Goal: Task Accomplishment & Management: Complete application form

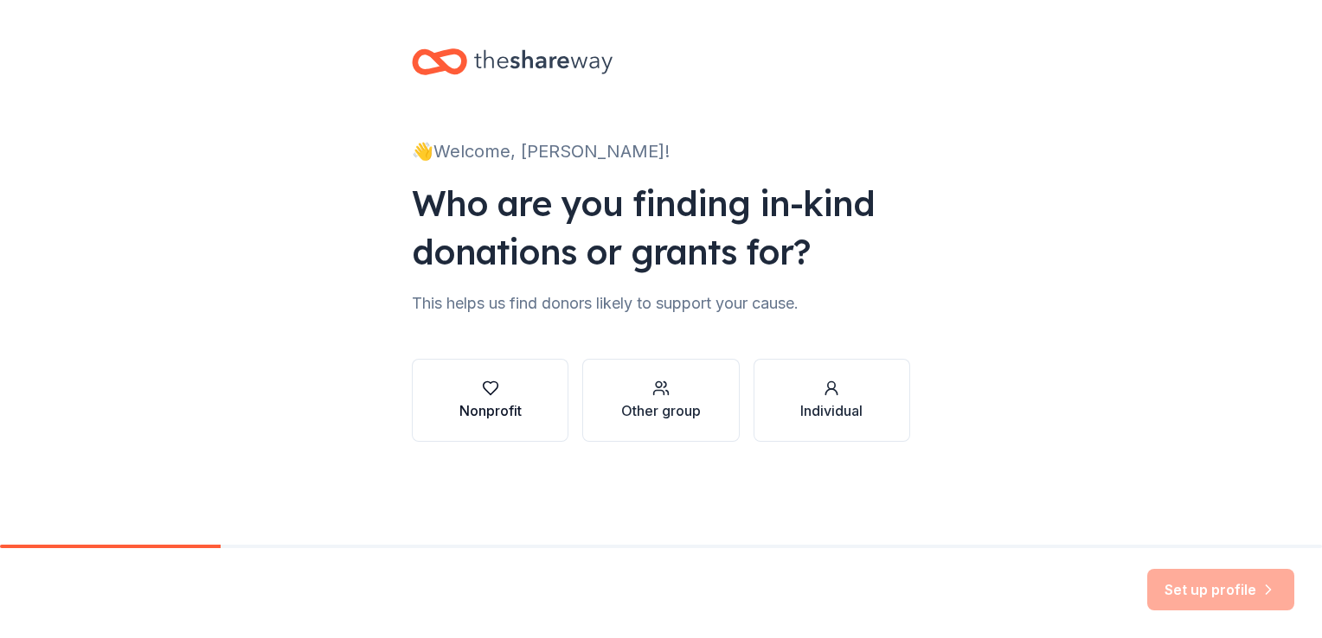
click at [484, 396] on icon "button" at bounding box center [490, 388] width 17 height 17
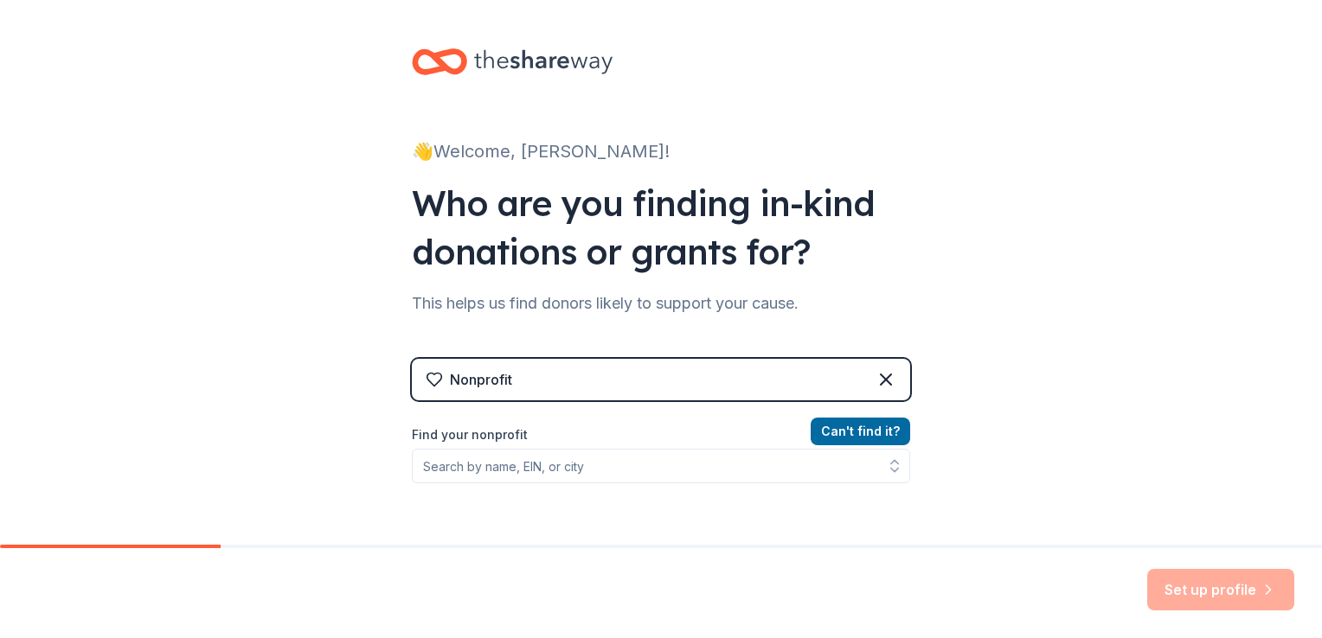
click at [485, 381] on div "Nonprofit" at bounding box center [481, 379] width 62 height 21
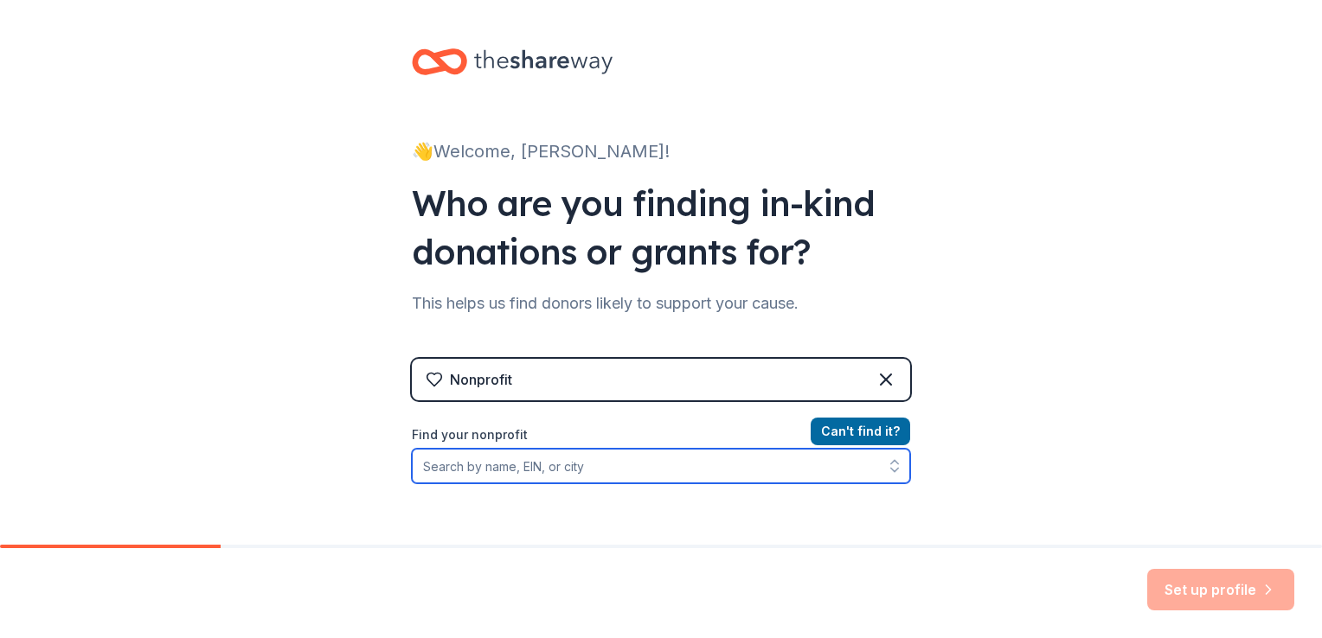
click at [422, 467] on input "Find your nonprofit" at bounding box center [661, 466] width 498 height 35
type input "USA Boccia"
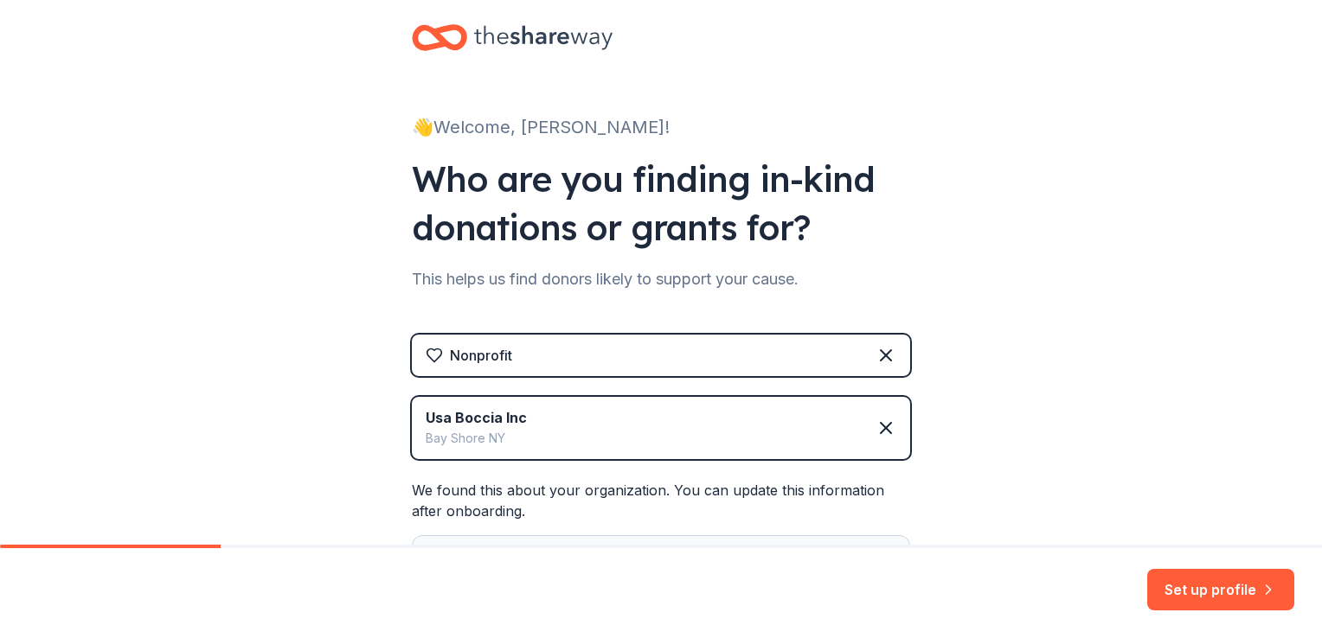
click at [504, 513] on div "We found this about your organization. You can update this information after on…" at bounding box center [661, 569] width 498 height 178
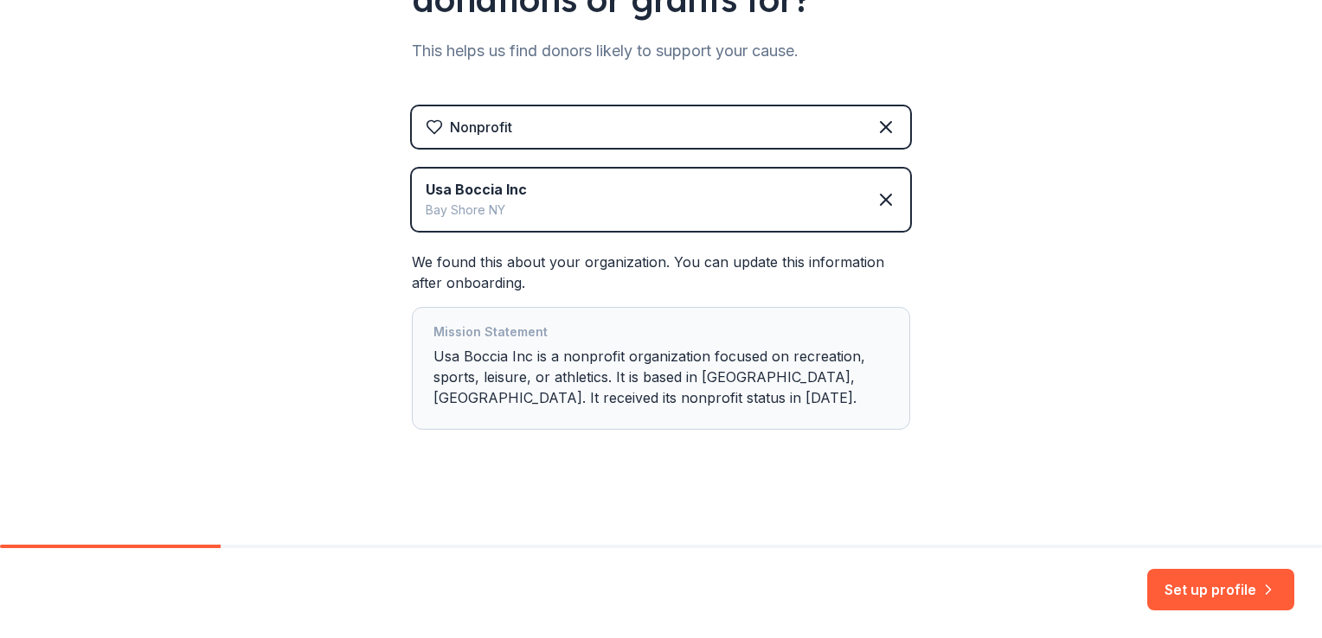
scroll to position [254, 0]
click at [1192, 590] on button "Set up profile" at bounding box center [1220, 590] width 147 height 42
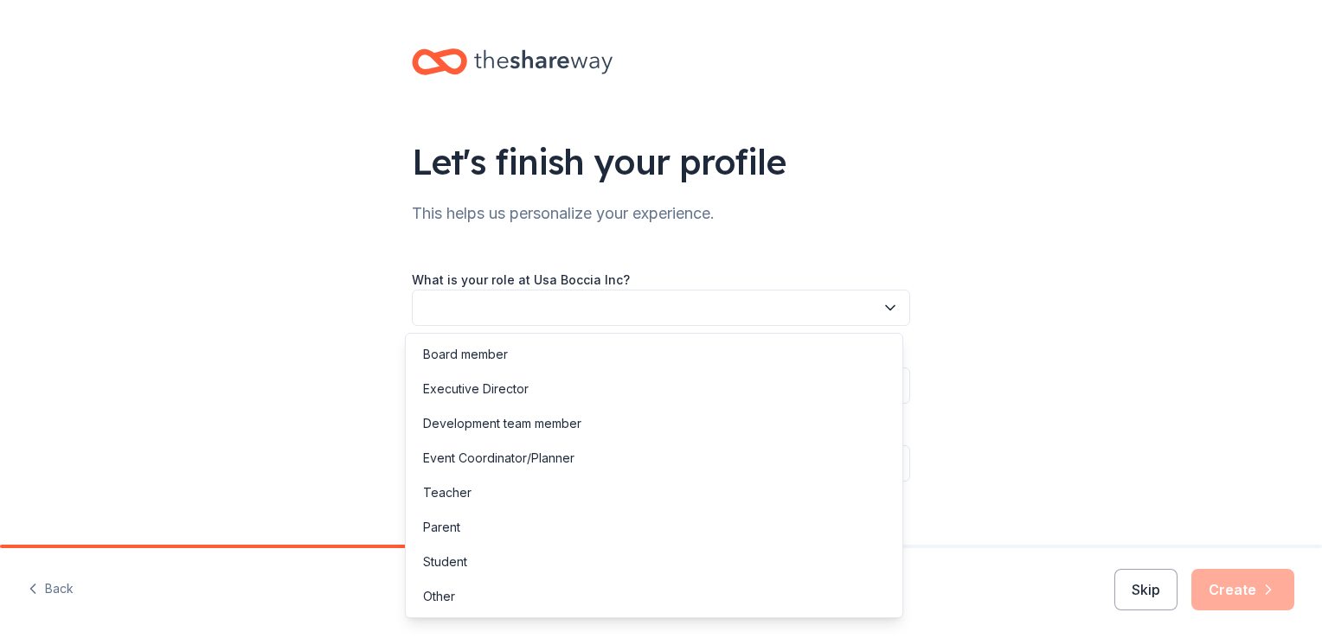
click at [540, 294] on button "button" at bounding box center [661, 308] width 498 height 36
click at [522, 421] on div "Development team member" at bounding box center [502, 423] width 158 height 21
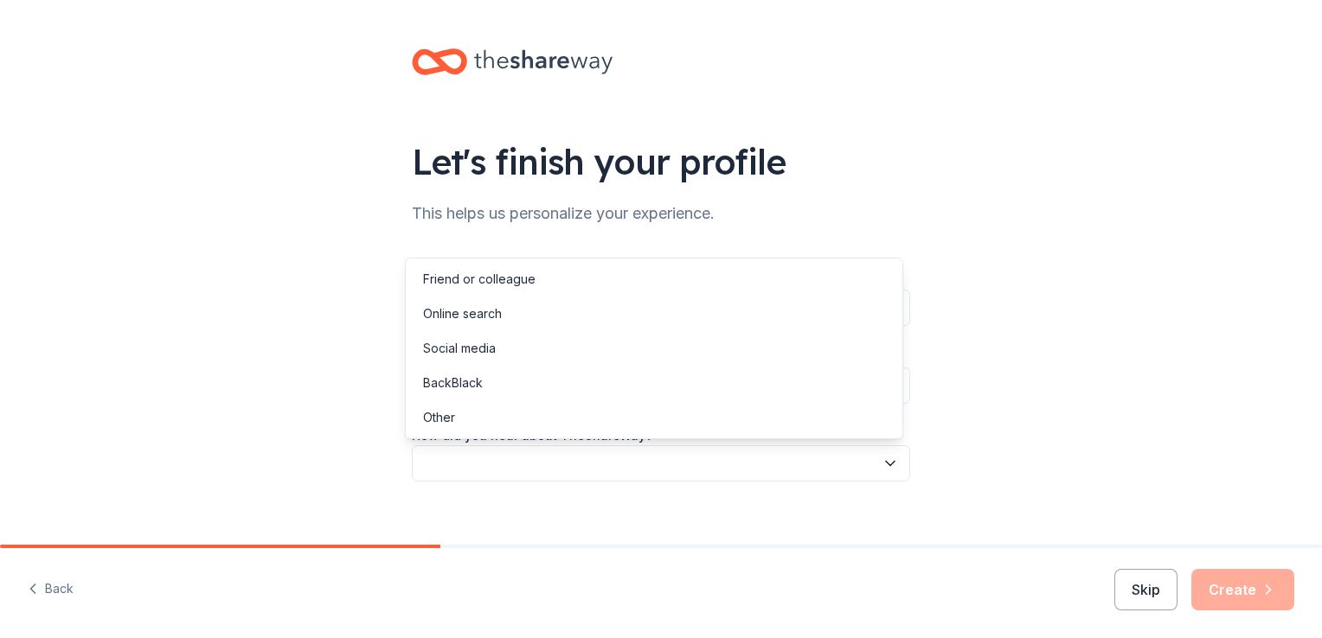
click at [499, 456] on button "button" at bounding box center [661, 463] width 498 height 36
click at [489, 320] on div "Online search" at bounding box center [462, 314] width 79 height 21
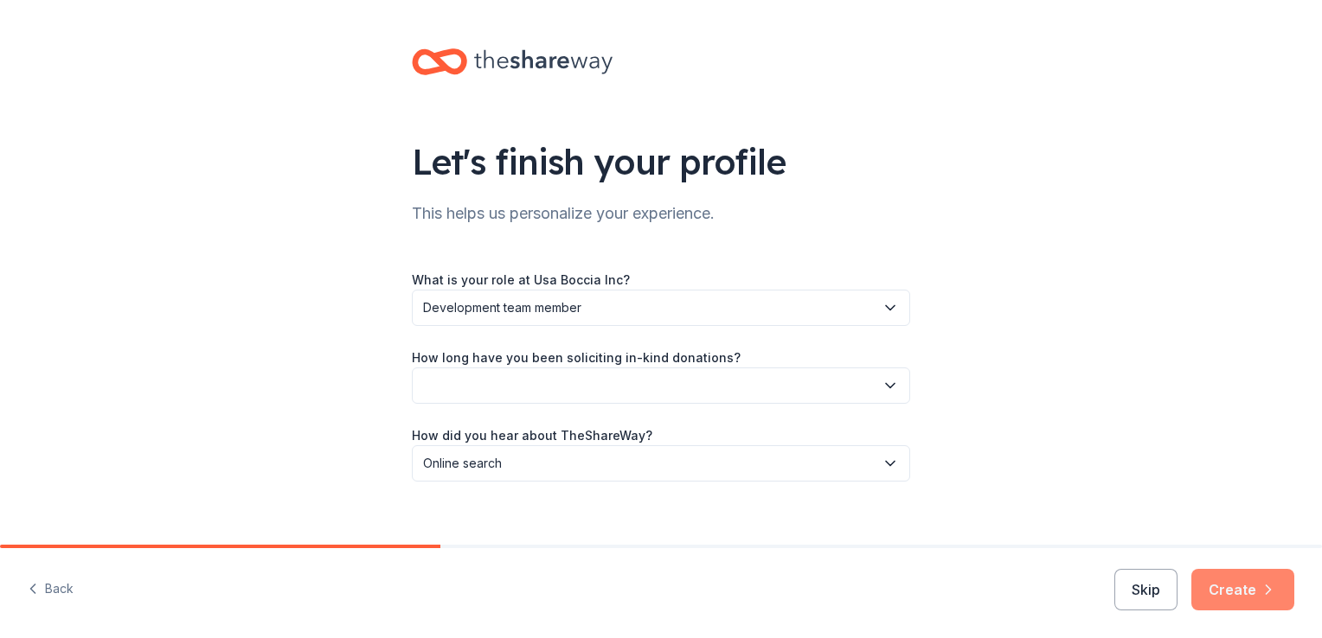
click at [1238, 590] on button "Create" at bounding box center [1242, 590] width 103 height 42
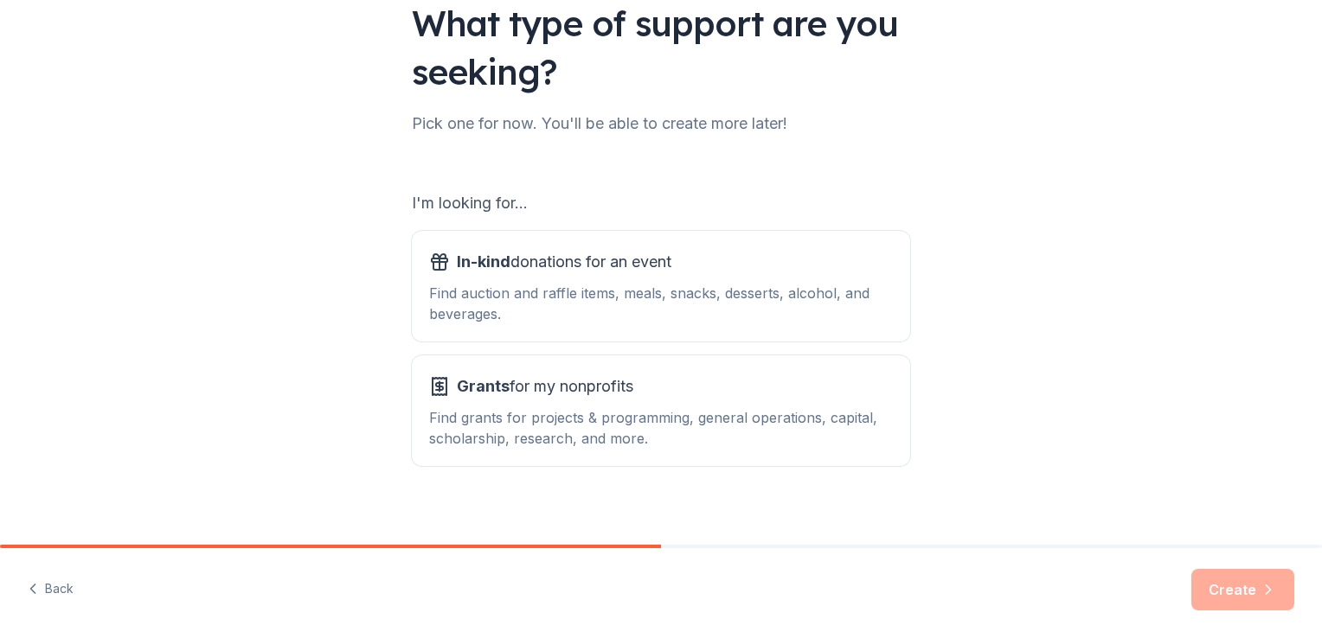
scroll to position [152, 0]
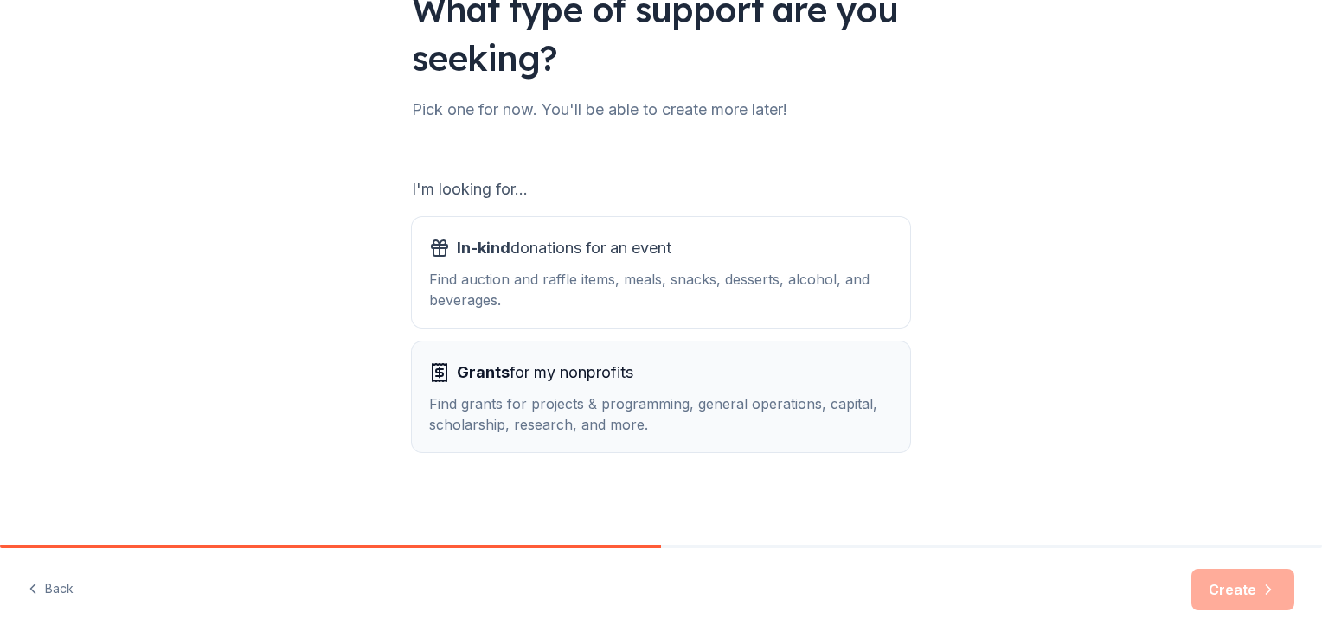
click at [566, 421] on div "Find grants for projects & programming, general operations, capital, scholarshi…" at bounding box center [661, 415] width 464 height 42
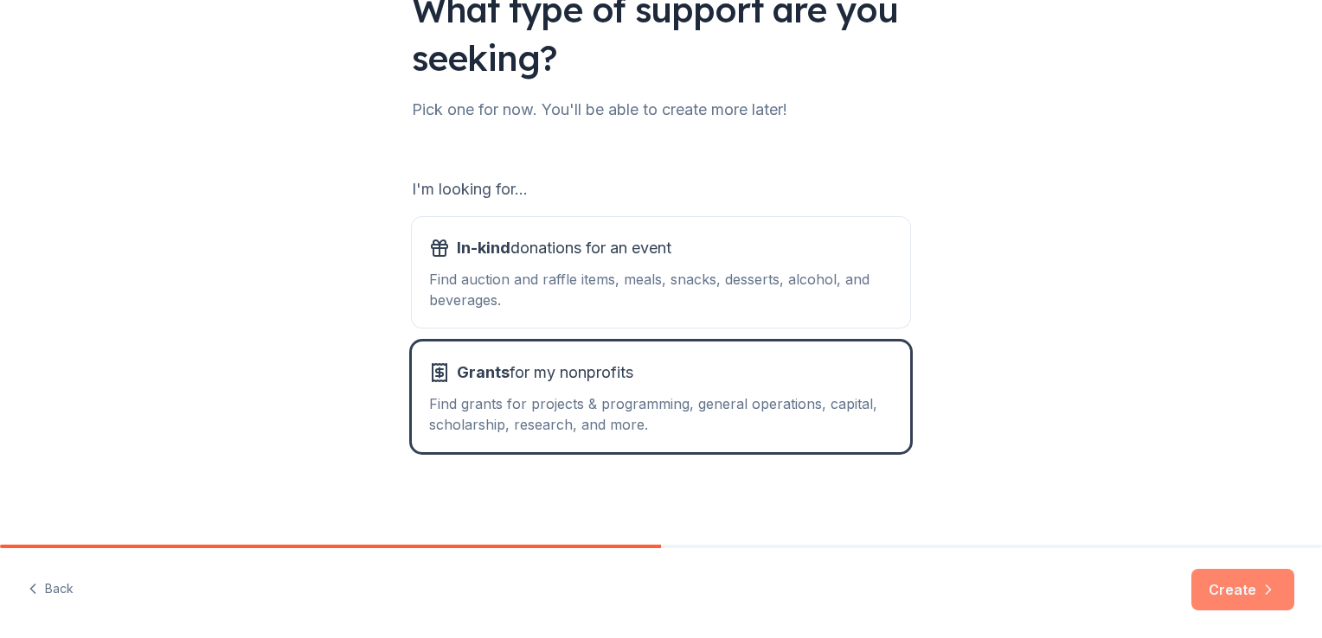
click at [1227, 586] on button "Create" at bounding box center [1242, 590] width 103 height 42
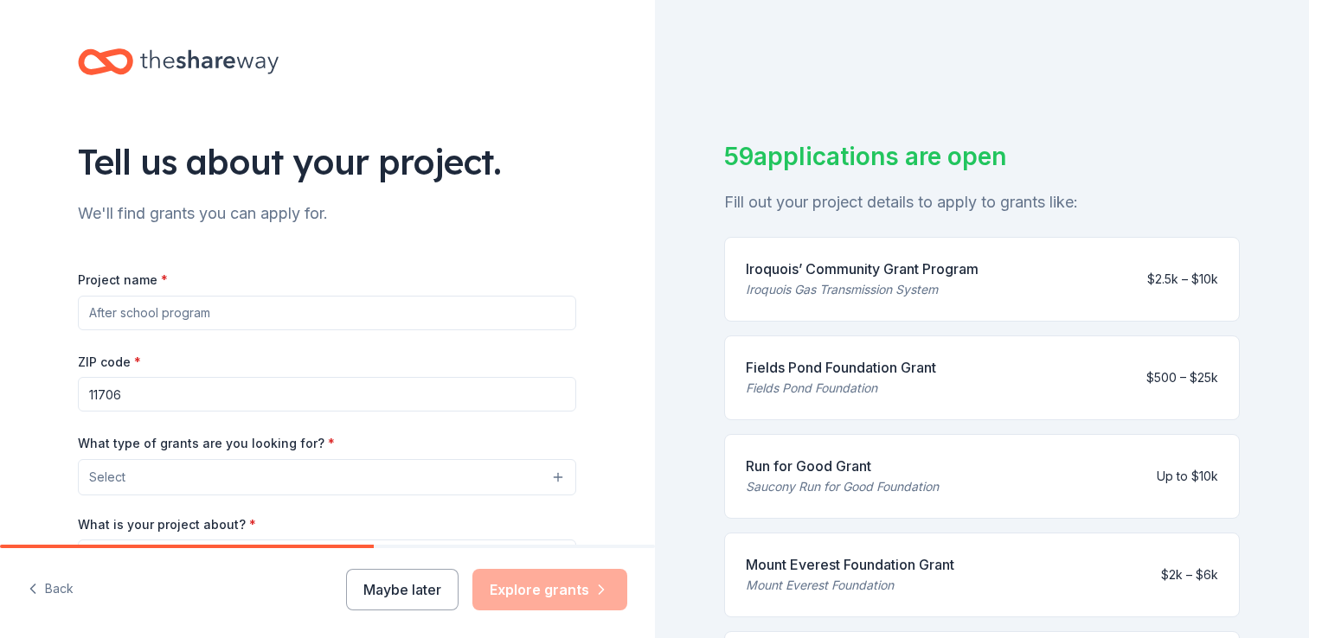
click at [196, 477] on button "Select" at bounding box center [327, 477] width 498 height 36
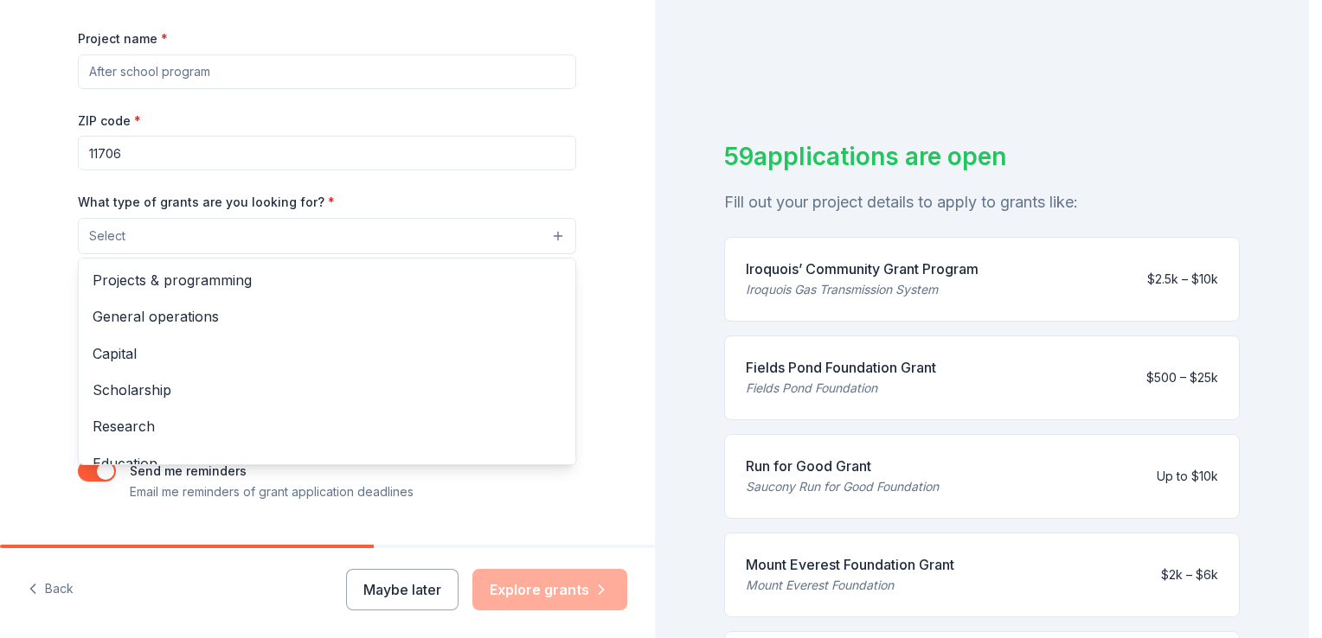
scroll to position [242, 0]
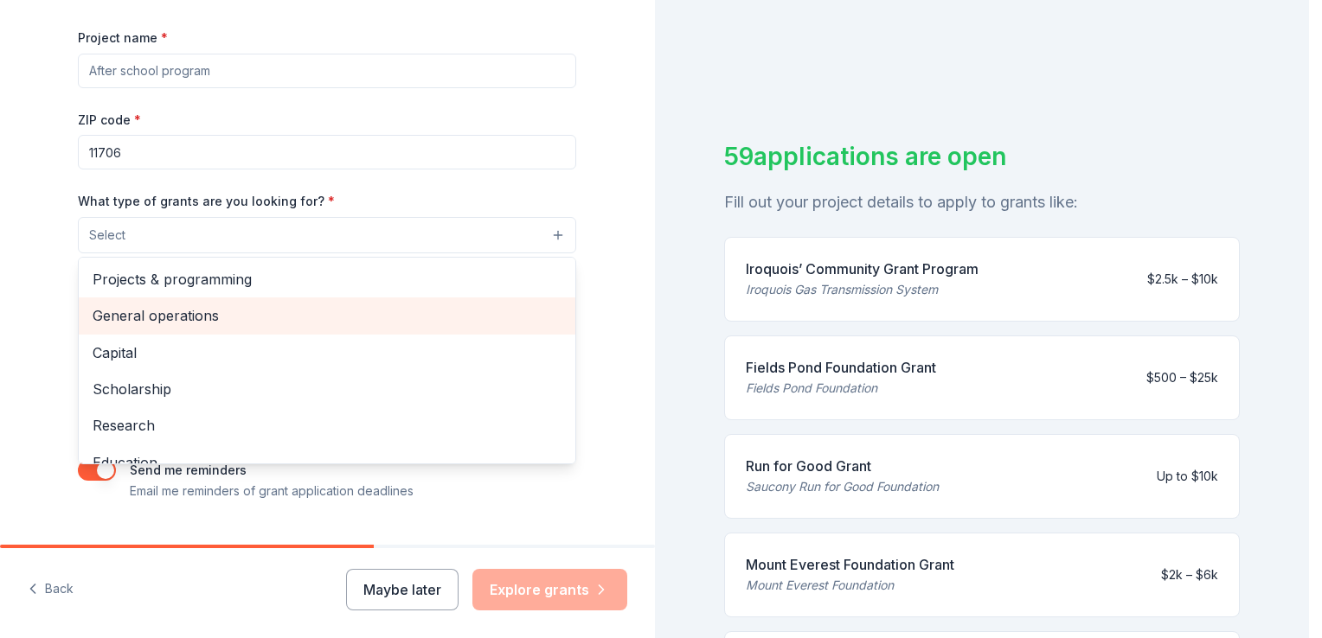
click at [157, 315] on span "General operations" at bounding box center [327, 315] width 469 height 22
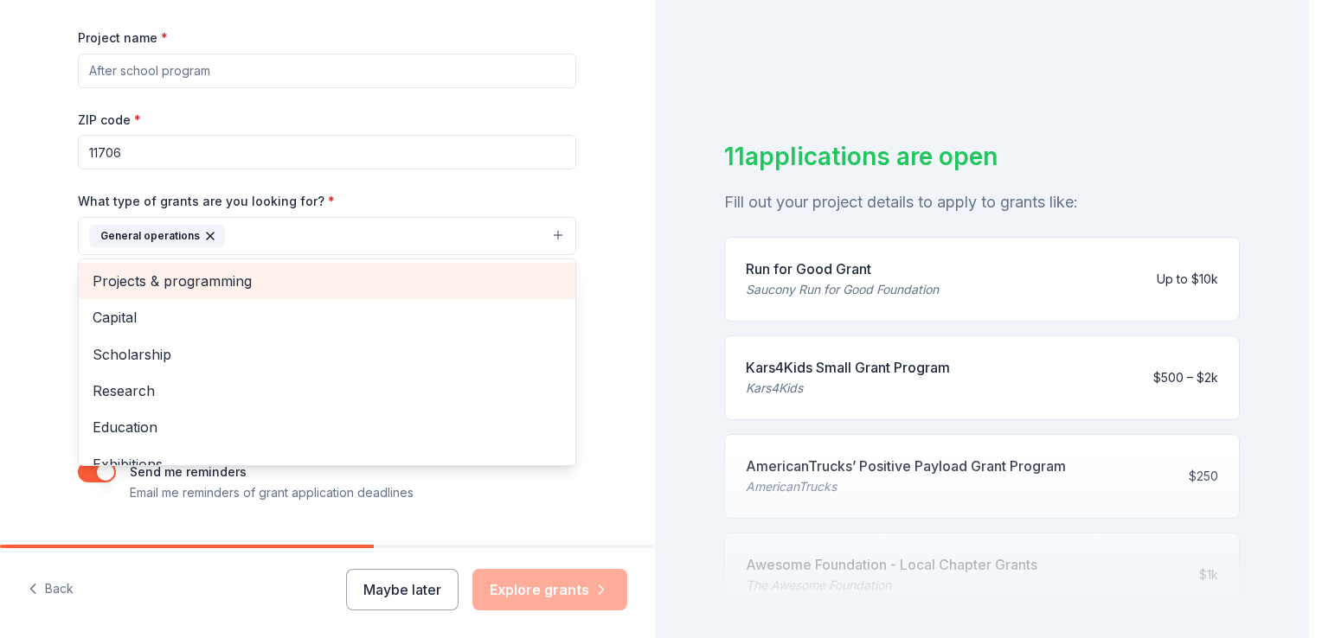
click at [225, 279] on span "Projects & programming" at bounding box center [327, 281] width 469 height 22
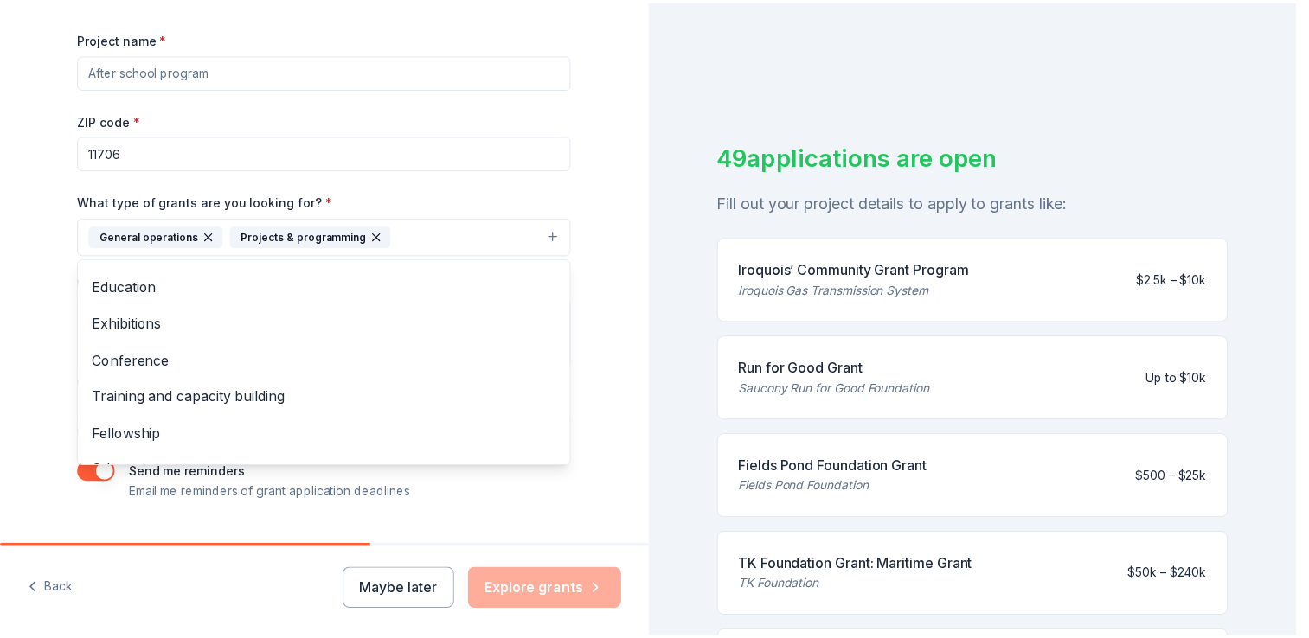
scroll to position [131, 0]
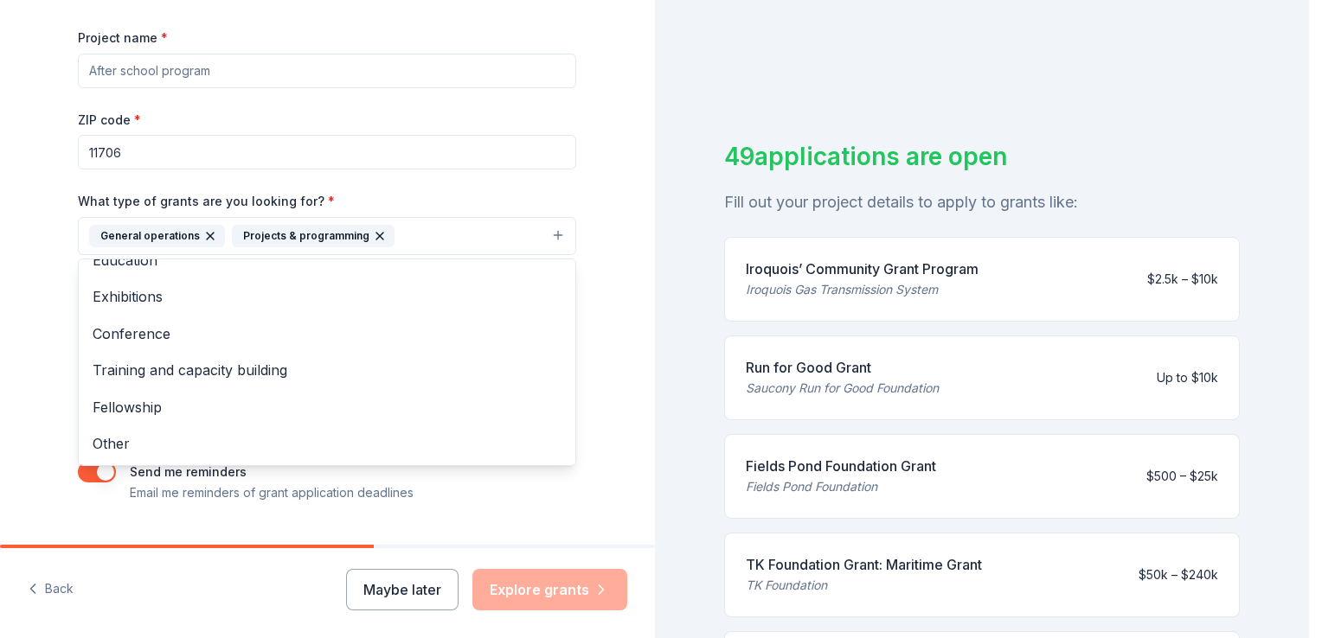
click at [594, 418] on div "Tell us about your project. We'll find grants you can apply for. Project name *…" at bounding box center [327, 172] width 554 height 829
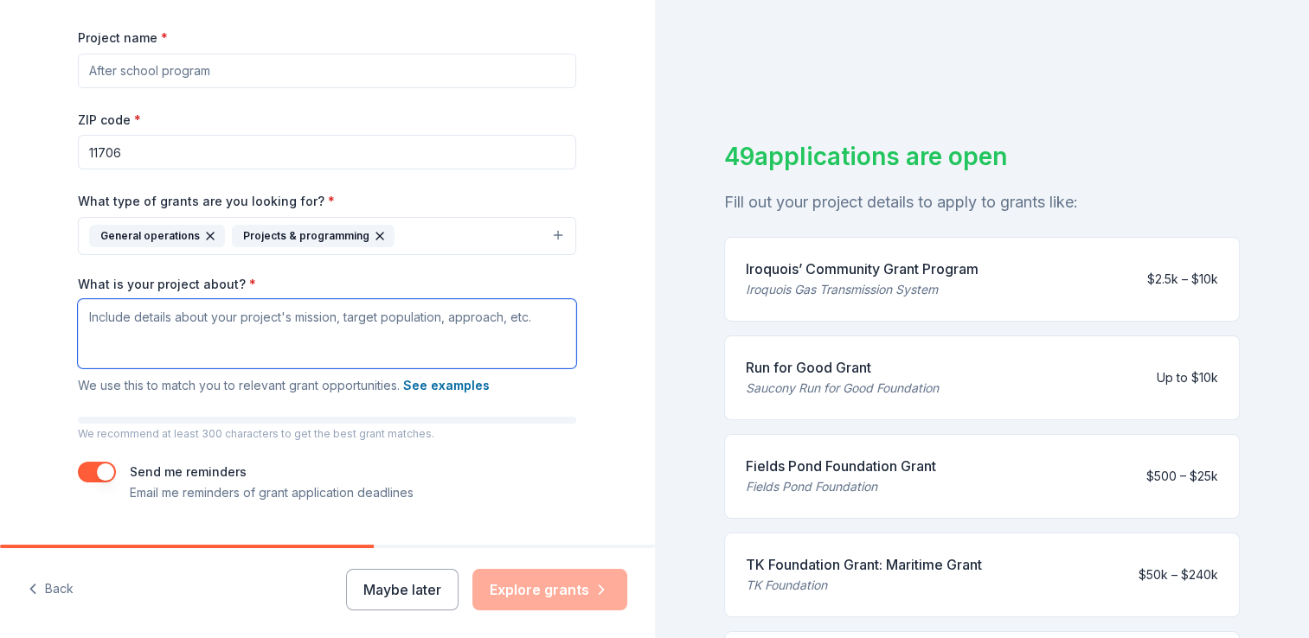
click at [80, 316] on textarea "What is your project about? *" at bounding box center [327, 333] width 498 height 69
click at [370, 593] on button "Maybe later" at bounding box center [402, 590] width 112 height 42
click at [388, 593] on button "Maybe later" at bounding box center [402, 590] width 112 height 42
